Goal: Task Accomplishment & Management: Use online tool/utility

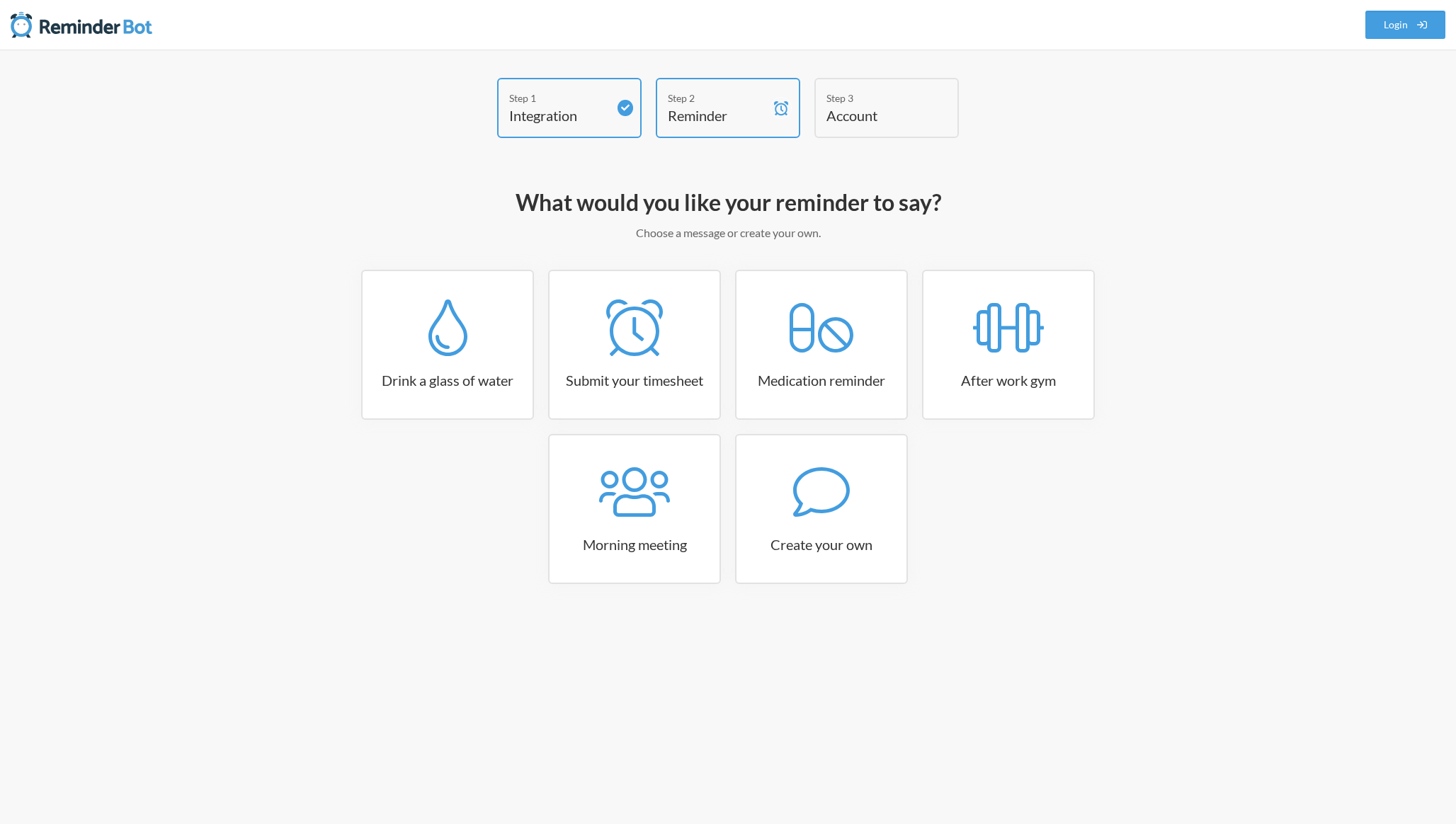
click at [692, 121] on h4 "Reminder" at bounding box center [718, 115] width 99 height 20
click at [828, 540] on h3 "Create your own" at bounding box center [822, 544] width 170 height 20
select select "07:30:00"
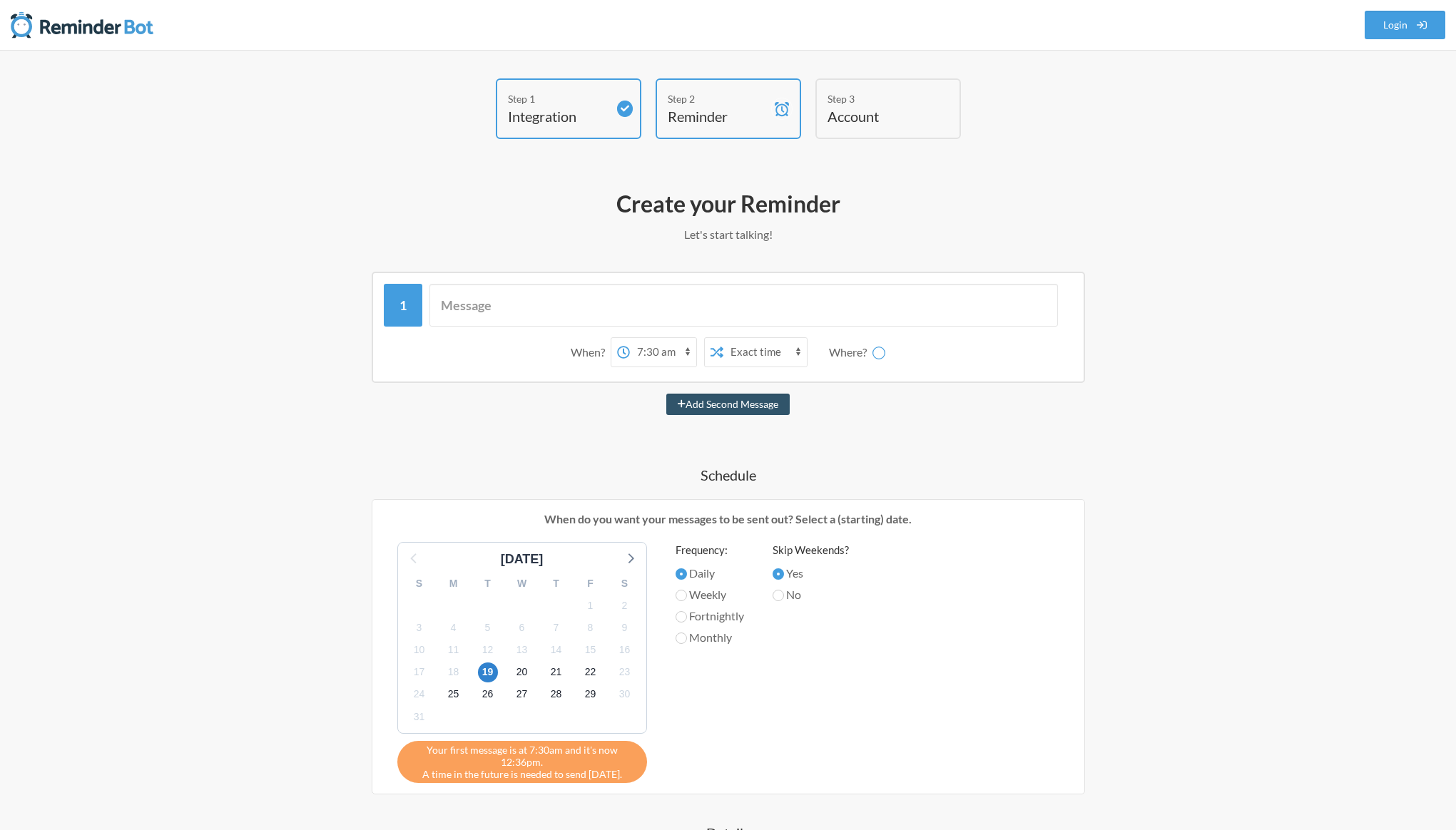
click at [584, 327] on div "When? 12:00 am 12:15 am 12:30 am 12:45 am 1:00 am 1:15 am 1:30 am 1:45 am 2:00 …" at bounding box center [728, 329] width 689 height 91
click at [581, 322] on input "text" at bounding box center [744, 304] width 628 height 43
click at [579, 318] on input "text" at bounding box center [744, 304] width 628 height 43
type input "Discuss error handling for IO submit email issue"
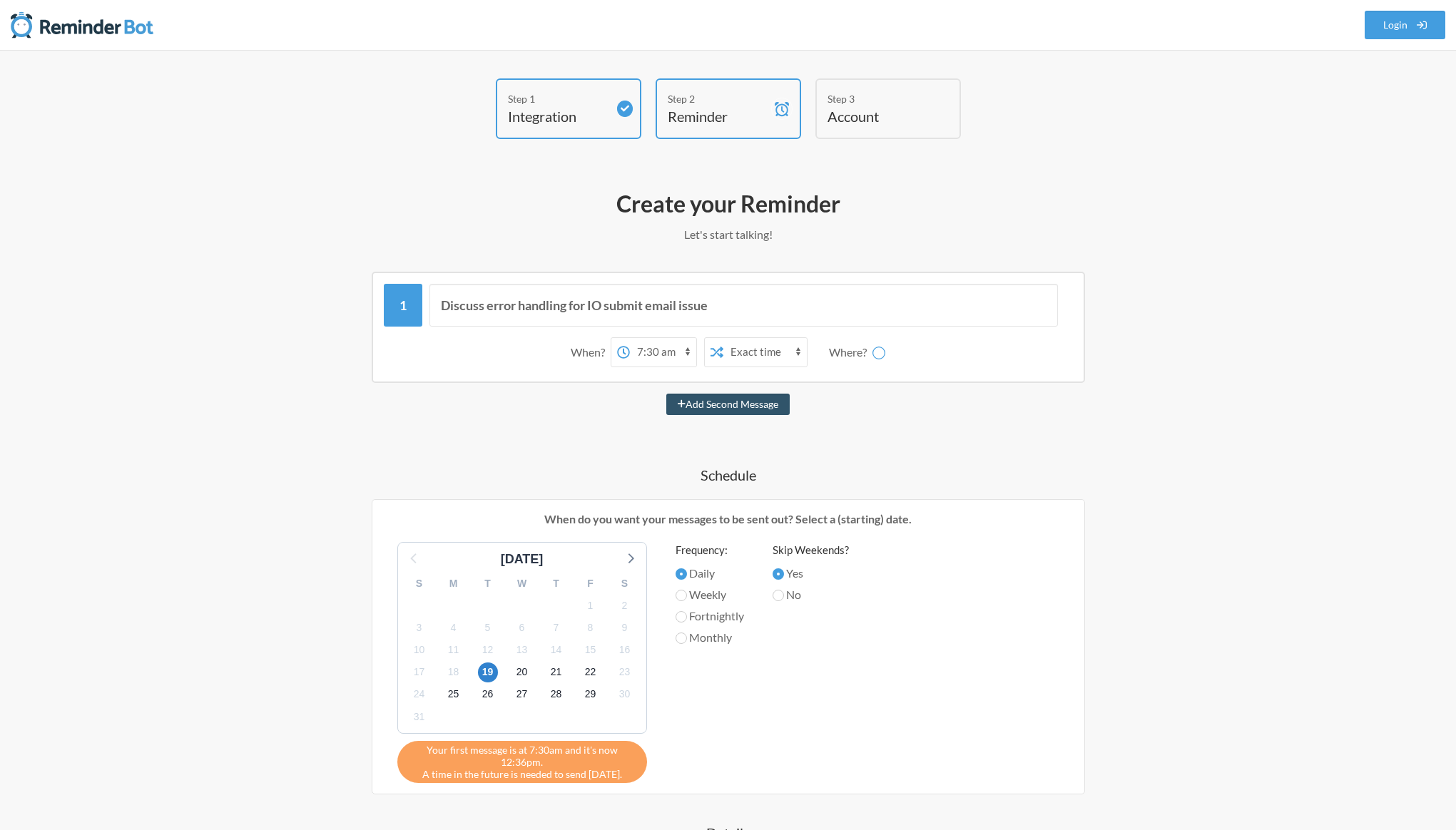
click at [515, 473] on h4 "Schedule" at bounding box center [728, 474] width 828 height 20
click at [662, 356] on select "12:00 am 12:15 am 12:30 am 12:45 am 1:00 am 1:15 am 1:30 am 1:45 am 2:00 am 2:1…" at bounding box center [663, 352] width 66 height 29
select select "10:30:00"
click at [844, 353] on div "Where?" at bounding box center [850, 352] width 44 height 30
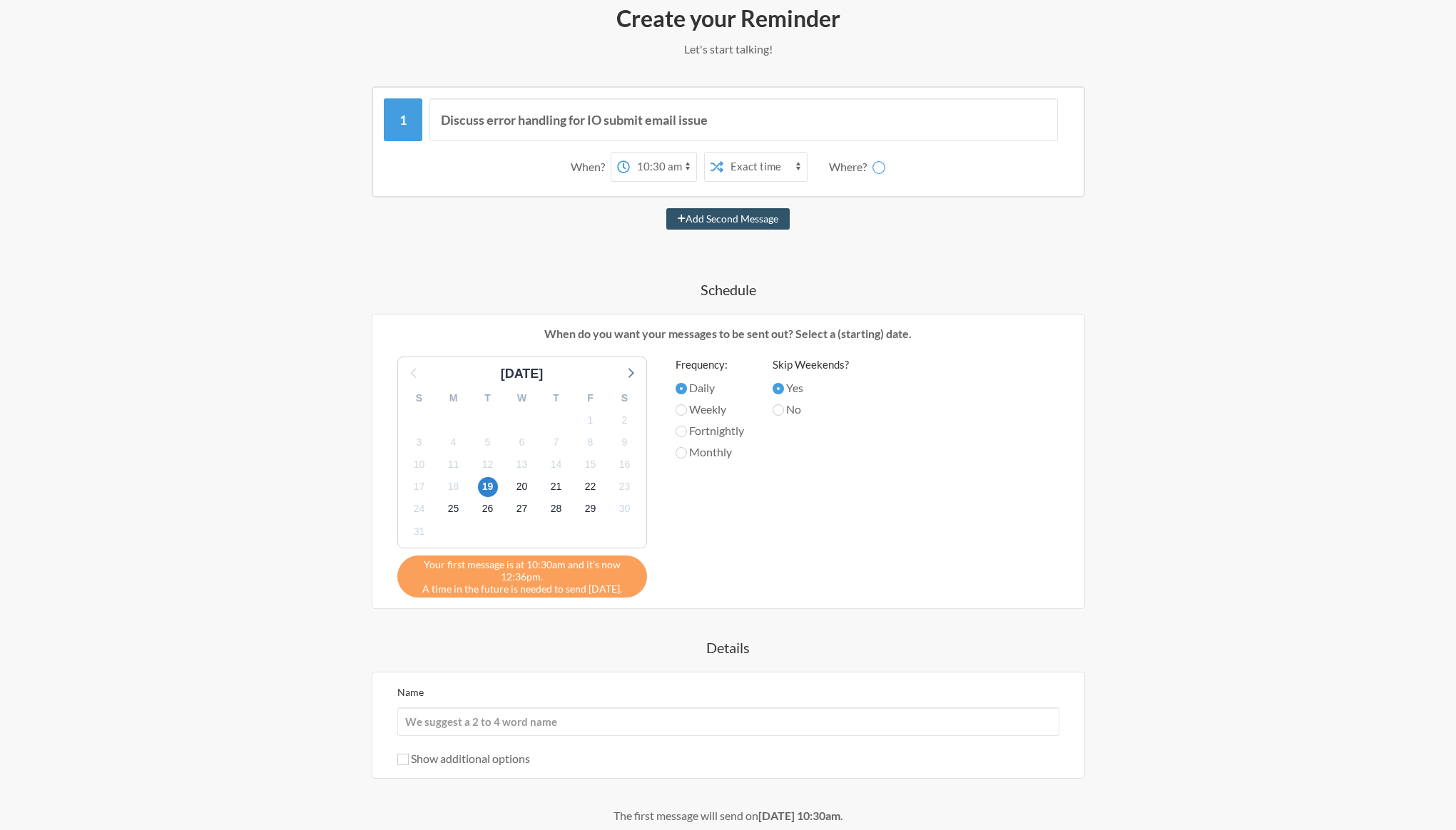
scroll to position [318, 0]
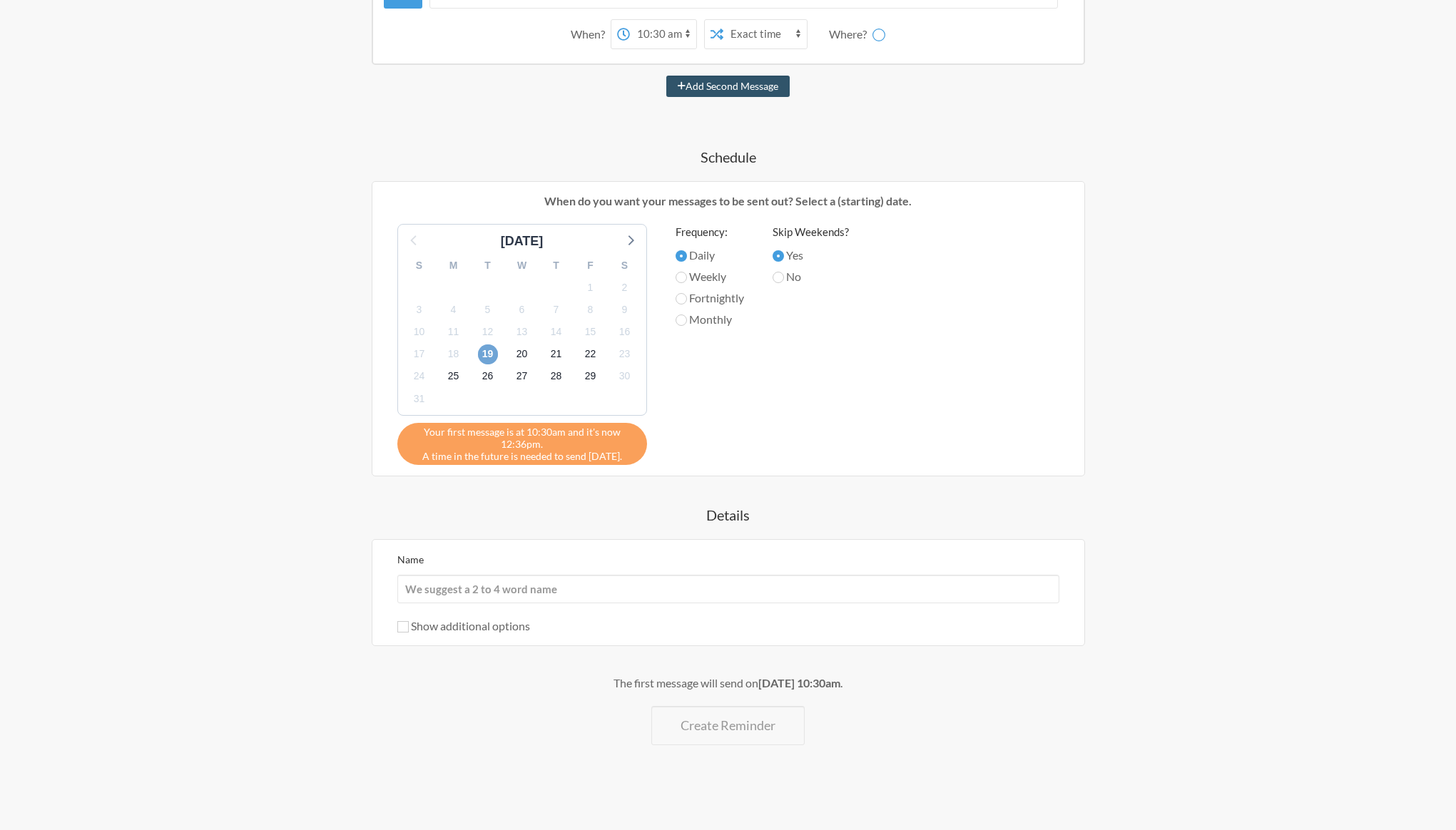
click at [488, 362] on span "19" at bounding box center [487, 354] width 20 height 20
click at [484, 576] on input "Name" at bounding box center [728, 589] width 662 height 29
type input "IO Submit email"
click at [519, 678] on div "The first message will send on [DATE] 10:30am ." at bounding box center [728, 683] width 828 height 17
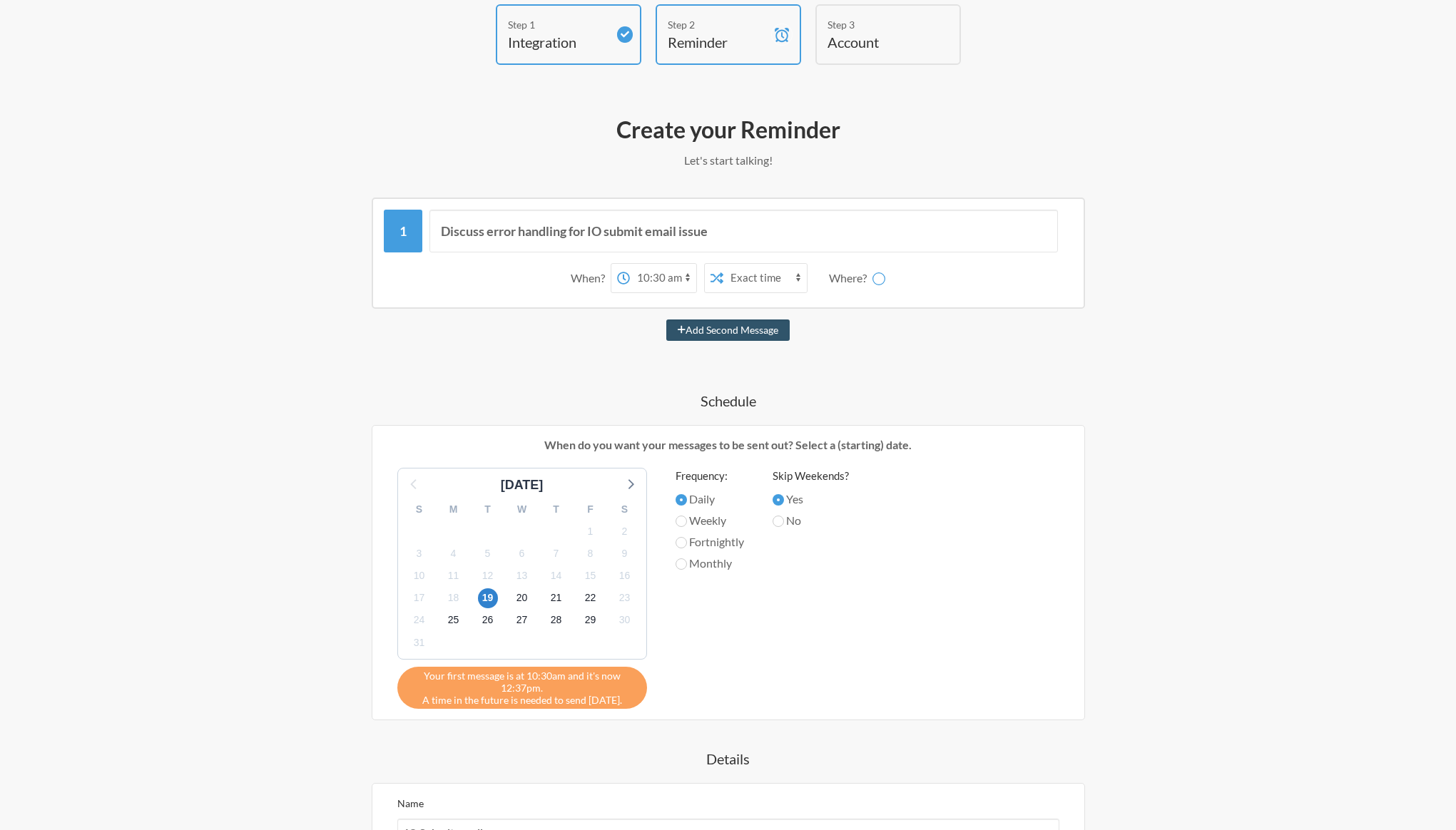
scroll to position [0, 0]
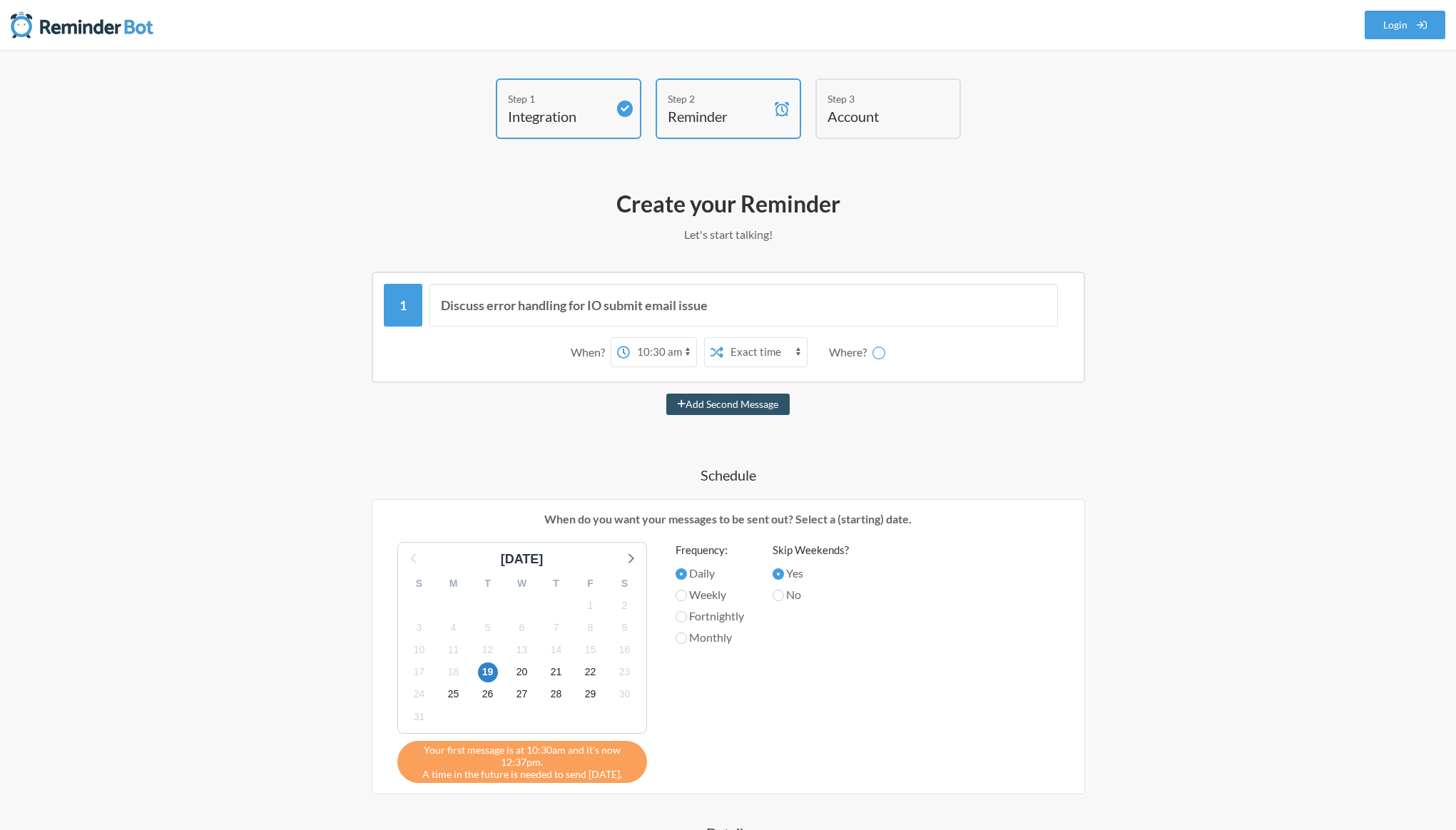
click at [895, 327] on div "Discuss error handling for IO submit email issue When? 12:00 am 12:15 am 12:30 …" at bounding box center [728, 329] width 689 height 91
click at [735, 396] on button "Add Second Message" at bounding box center [727, 404] width 123 height 21
select select "11:30:00"
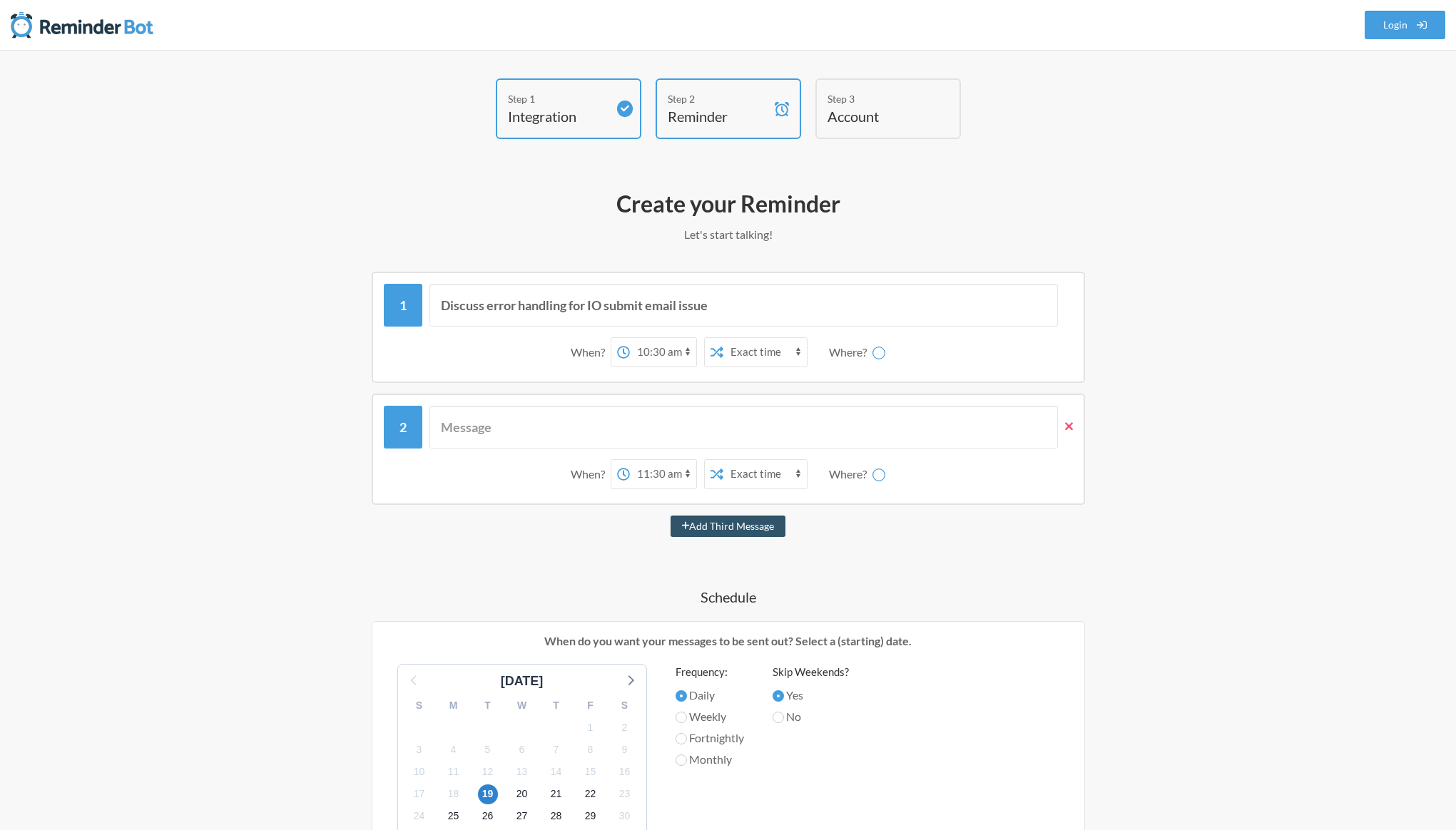
click at [1070, 427] on icon at bounding box center [1068, 426] width 8 height 8
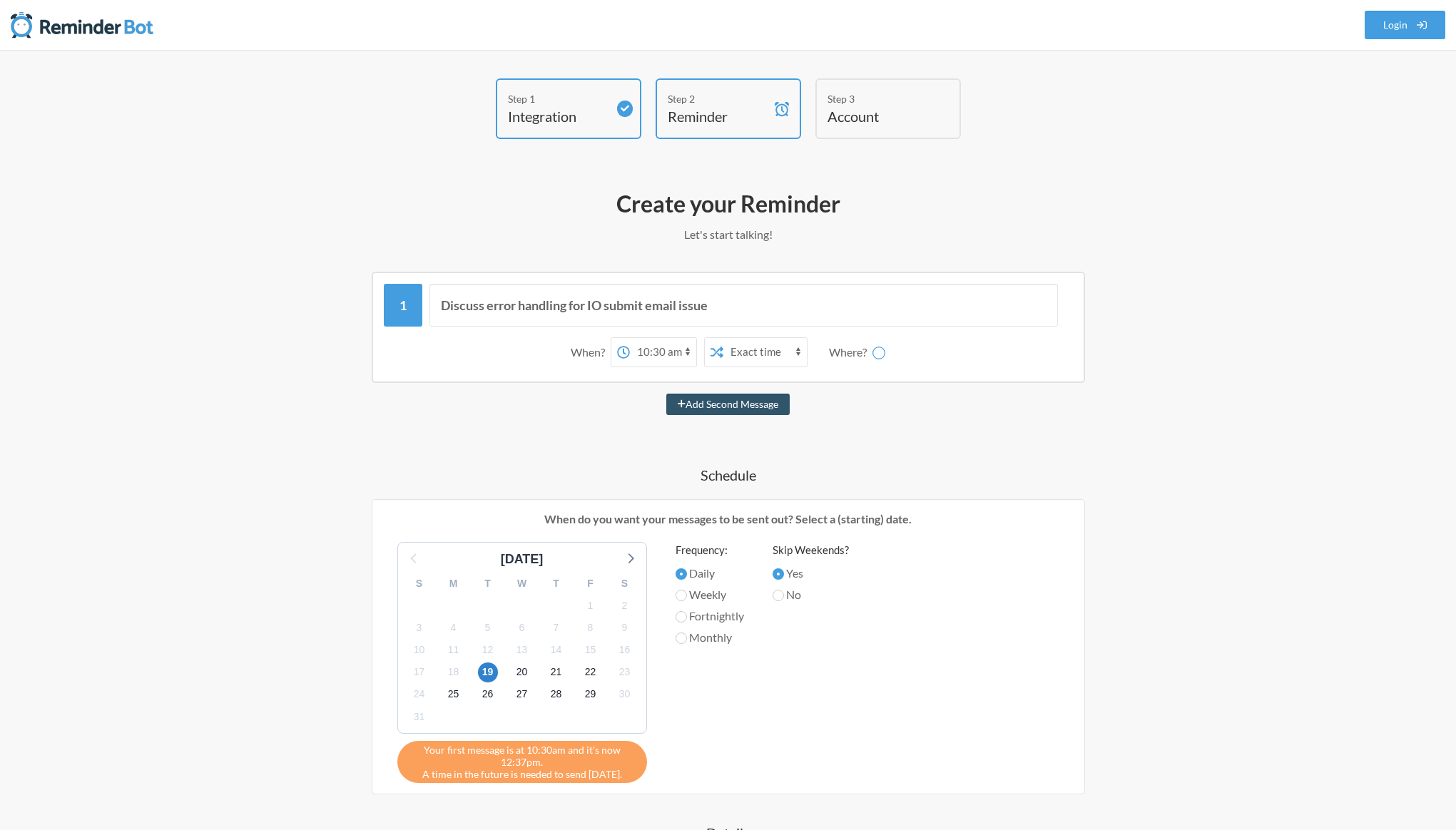
click at [831, 354] on div "Where?" at bounding box center [850, 352] width 44 height 30
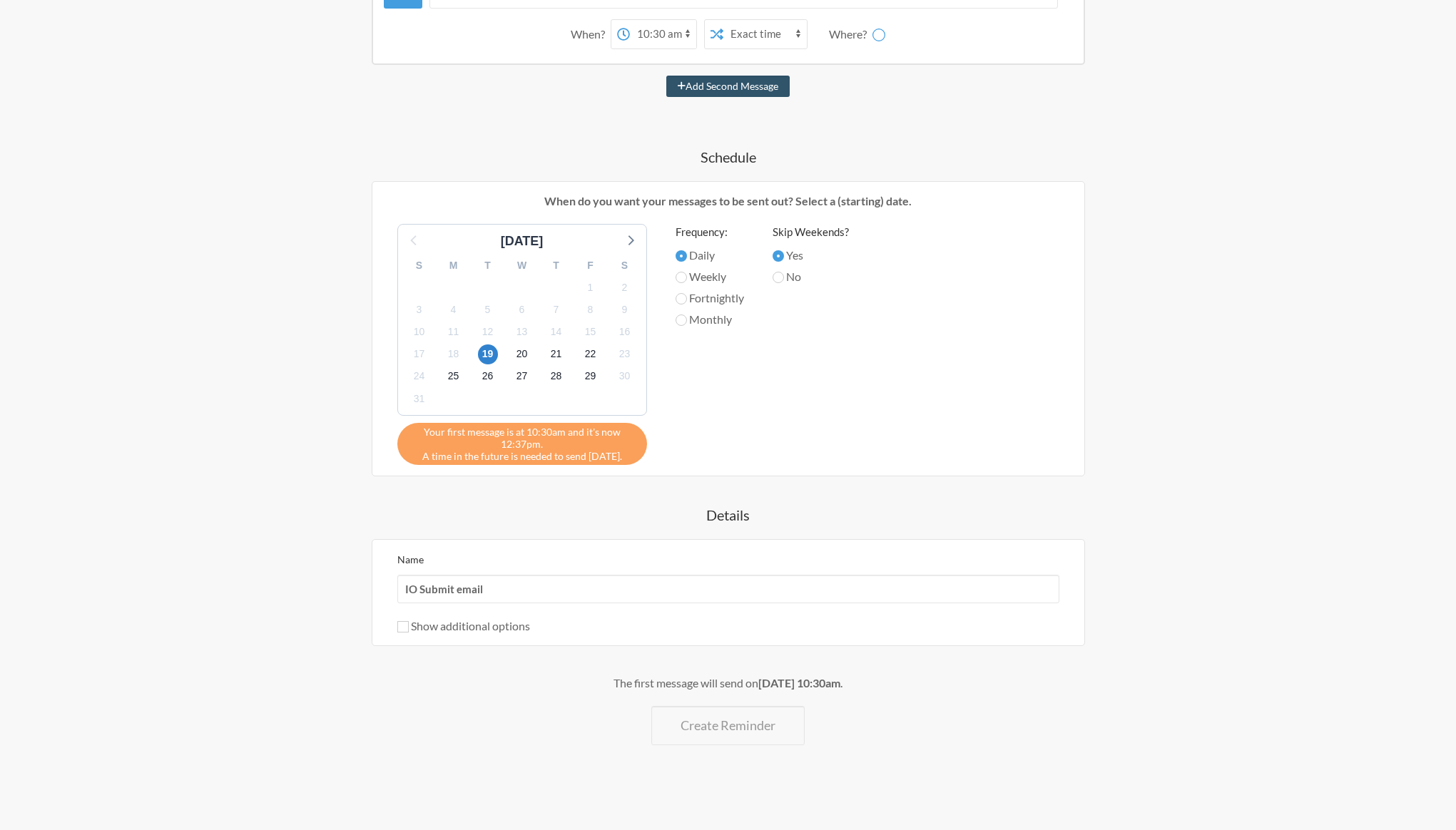
click at [732, 693] on div "The first message will send on [DATE] 10:30am . Create Reminder" at bounding box center [728, 709] width 828 height 71
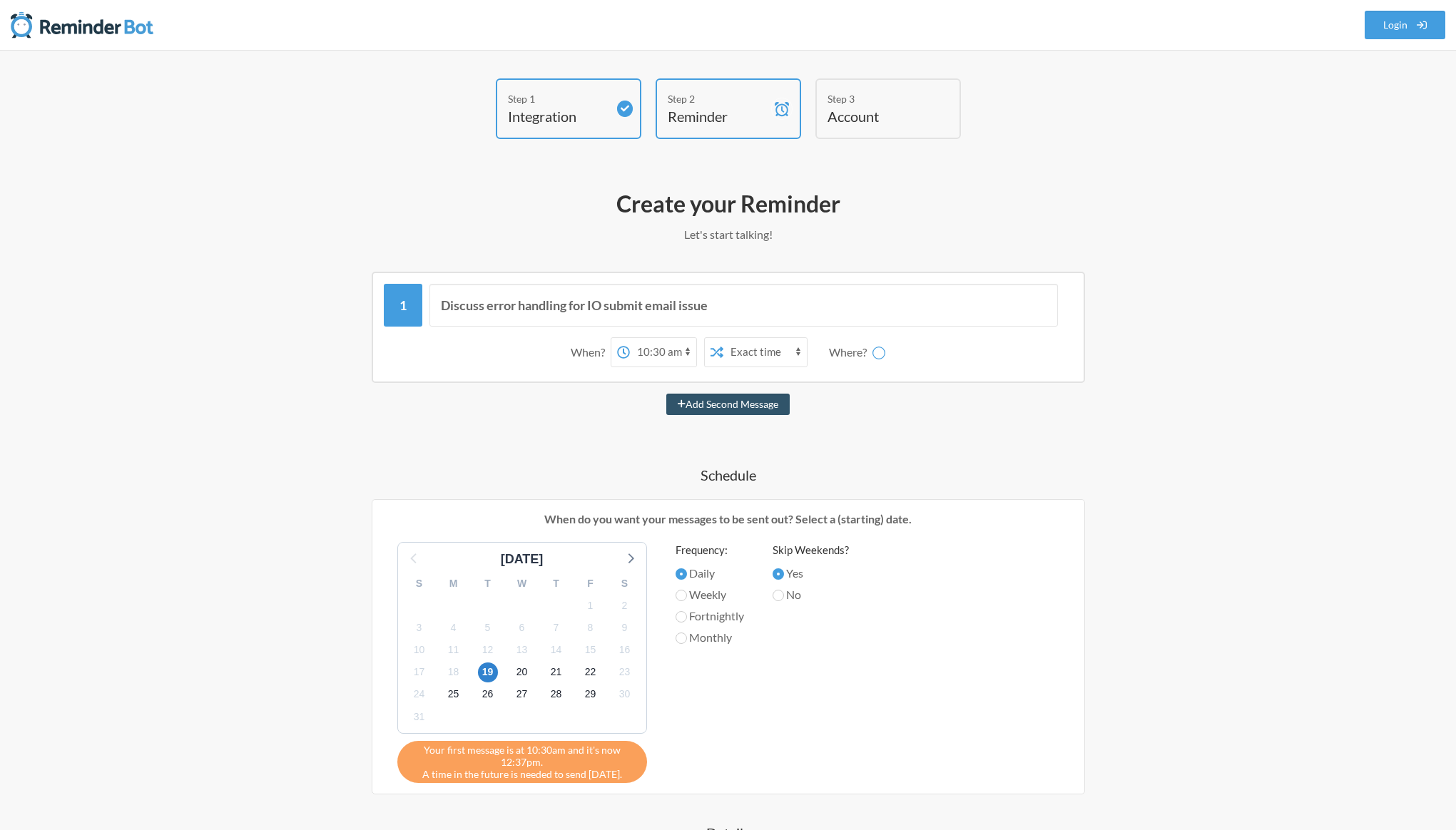
click at [722, 128] on div "Step 2 Reminder" at bounding box center [728, 108] width 145 height 60
click at [505, 141] on div "Step 1 Integration Step 2 Reminder Step 3 Account" at bounding box center [728, 112] width 856 height 67
click at [536, 108] on h4 "Integration" at bounding box center [557, 115] width 100 height 20
click at [730, 109] on h4 "Reminder" at bounding box center [718, 115] width 100 height 20
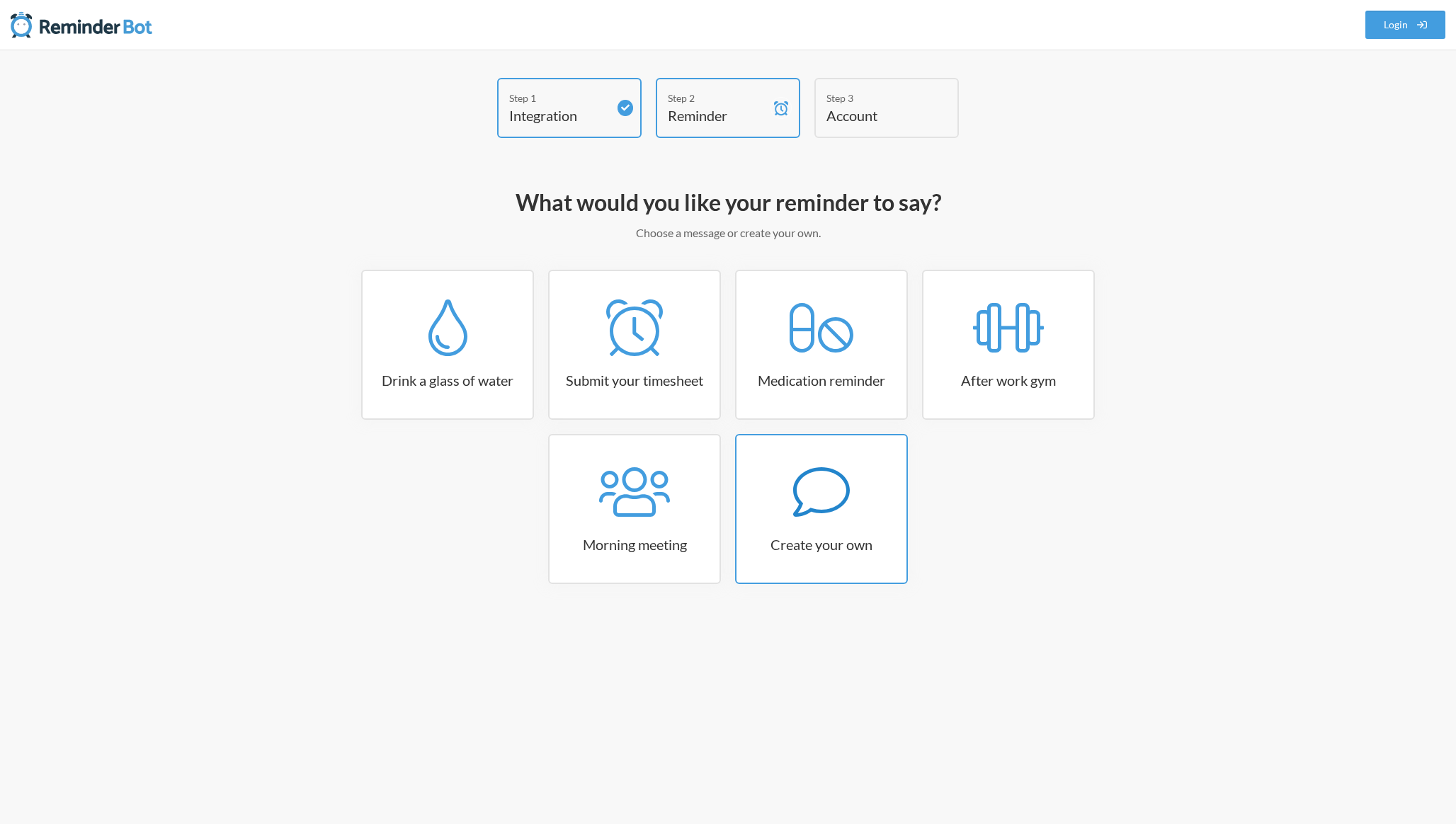
click at [810, 517] on icon at bounding box center [821, 491] width 56 height 56
select select "08:30:00"
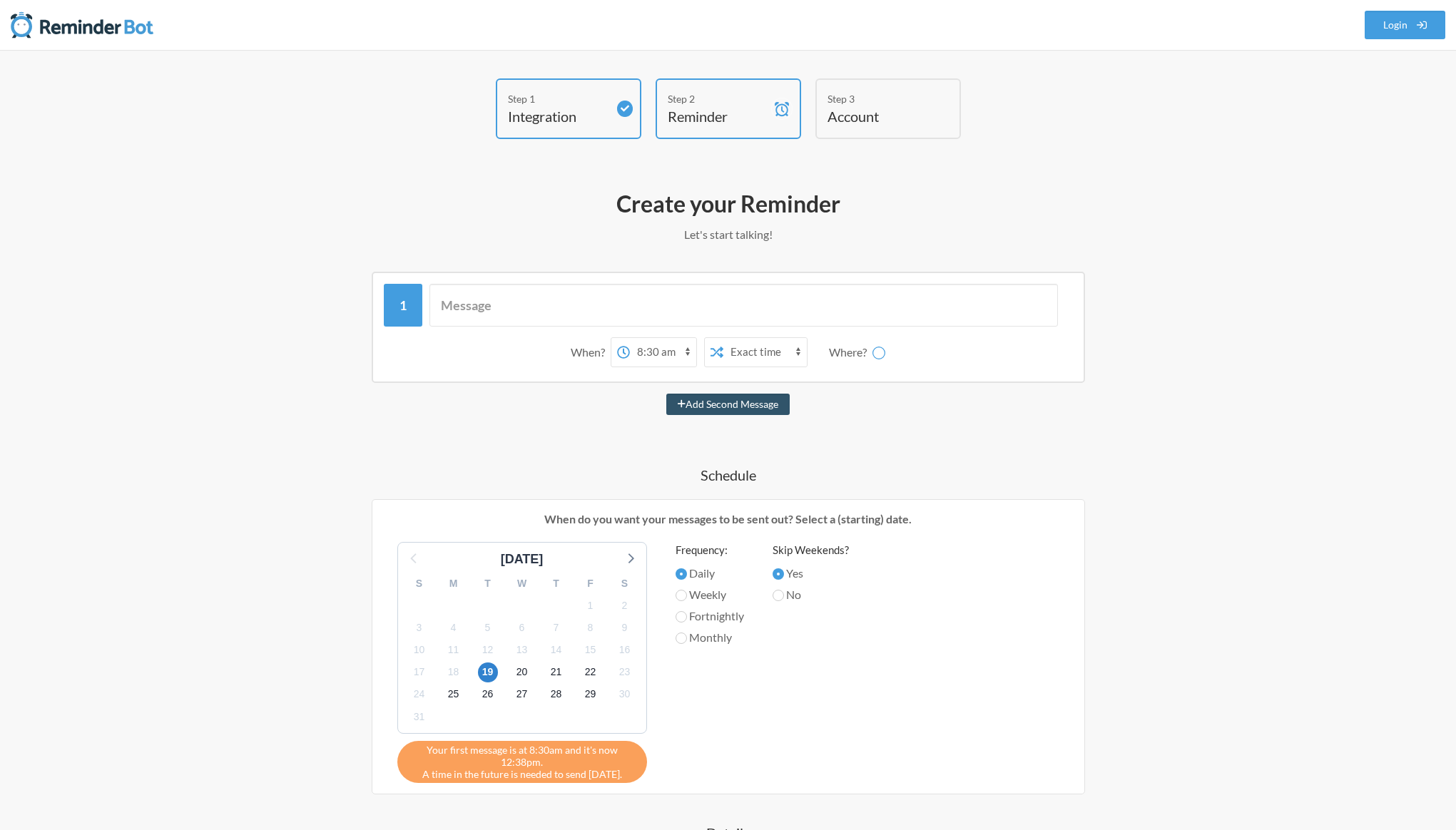
click at [857, 357] on div "Where?" at bounding box center [850, 352] width 44 height 30
drag, startPoint x: 857, startPoint y: 357, endPoint x: 985, endPoint y: 357, distance: 128.0
click at [985, 357] on div "When? 12:00 am 12:15 am 12:30 am 12:45 am 1:00 am 1:15 am 1:30 am 1:45 am 2:00 …" at bounding box center [728, 352] width 689 height 45
click at [1403, 21] on link "Login" at bounding box center [1404, 24] width 81 height 29
